Goal: Information Seeking & Learning: Find specific page/section

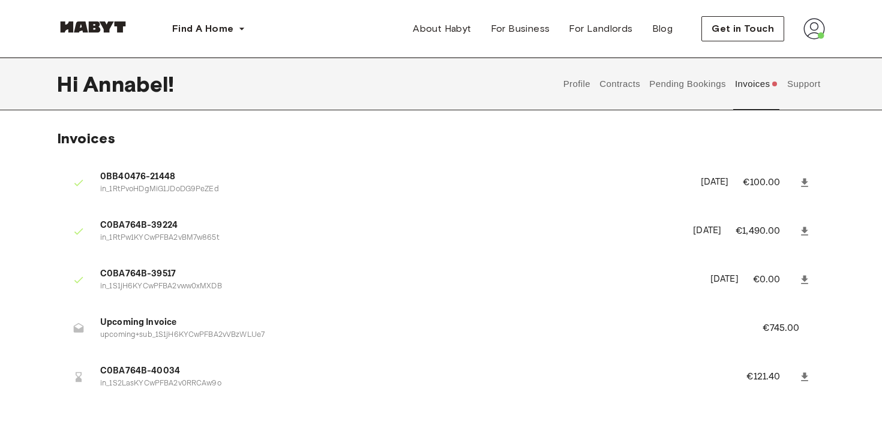
click at [618, 85] on button "Contracts" at bounding box center [620, 84] width 44 height 53
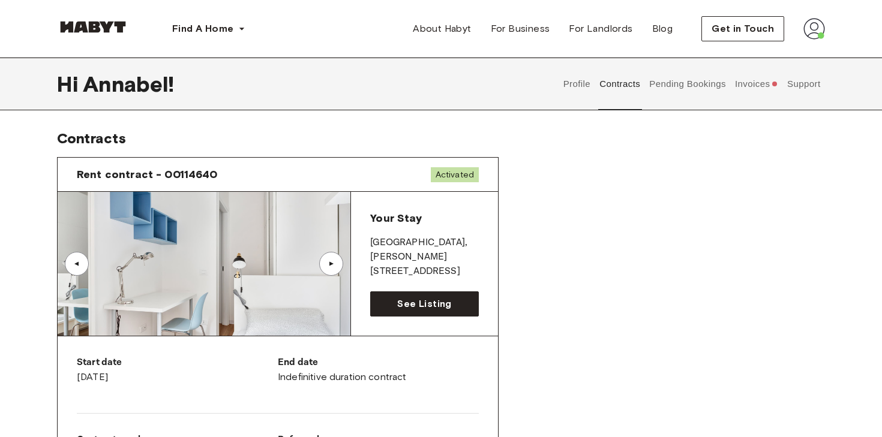
click at [809, 86] on button "Support" at bounding box center [804, 84] width 37 height 53
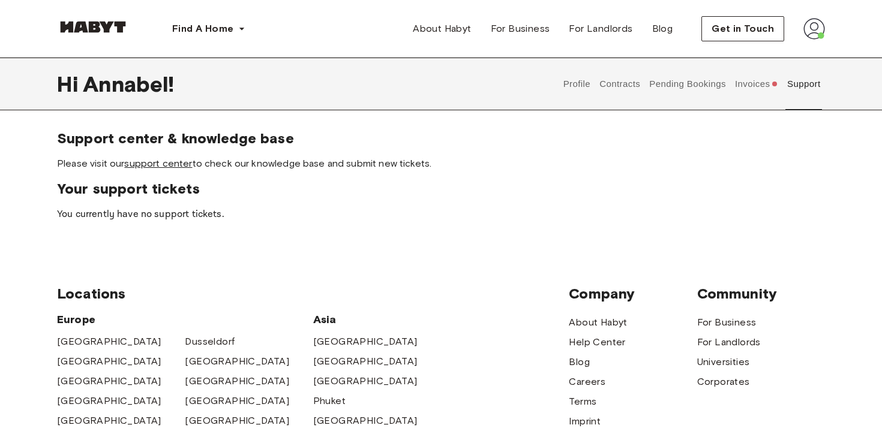
click at [173, 167] on link "support center" at bounding box center [158, 163] width 68 height 11
